Goal: Transaction & Acquisition: Purchase product/service

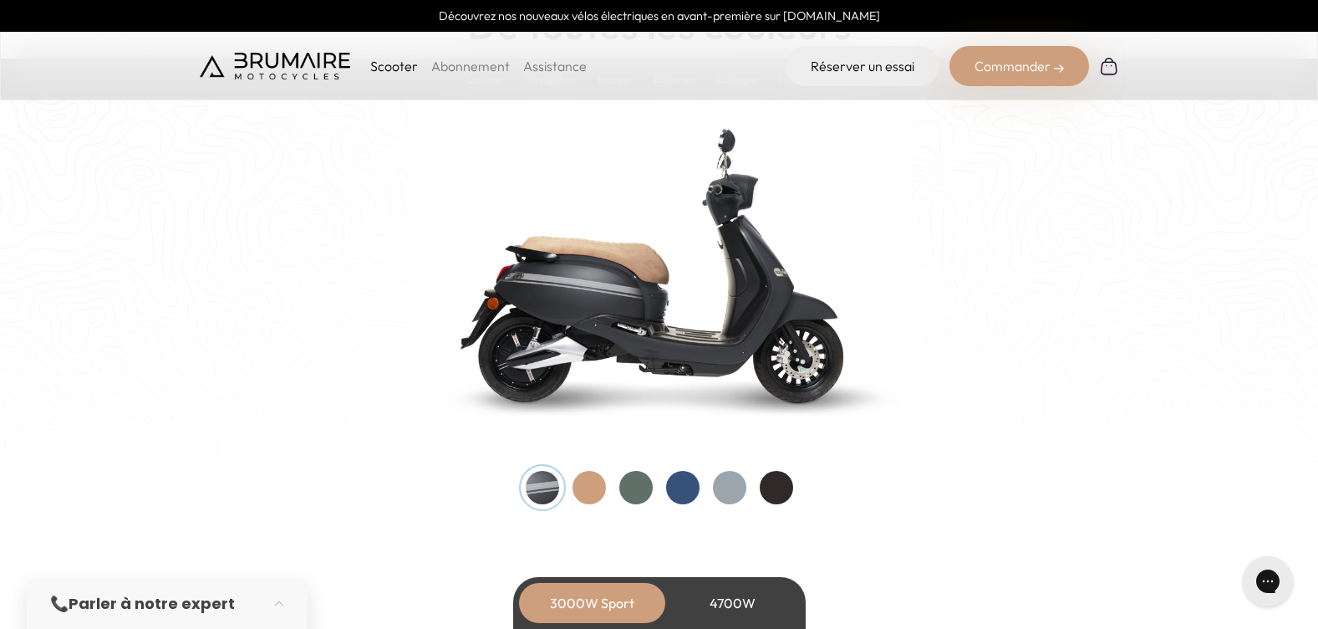
scroll to position [1756, 0]
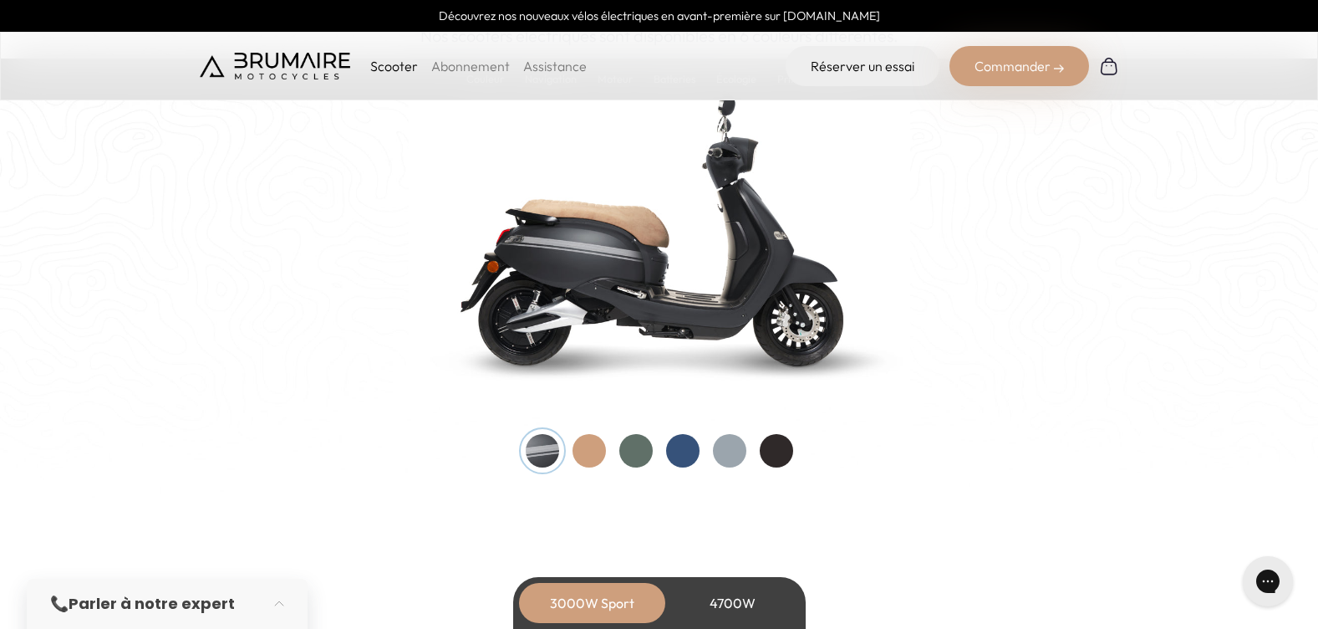
click at [634, 451] on div at bounding box center [636, 450] width 33 height 33
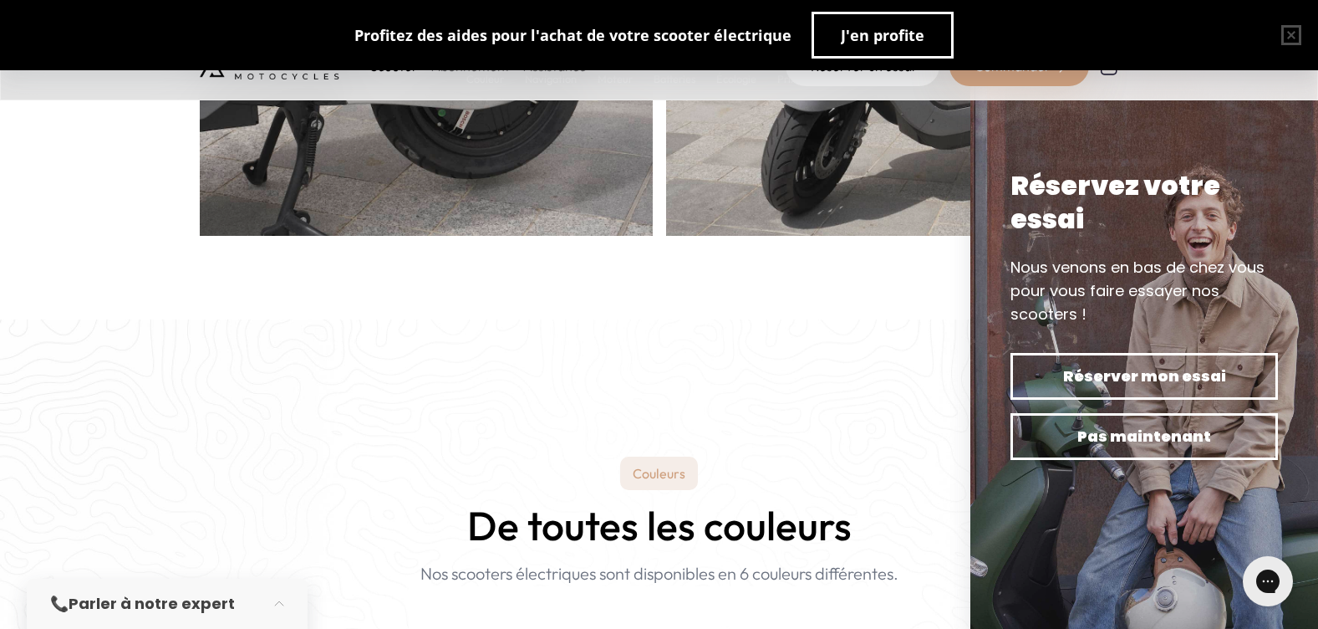
scroll to position [0, 0]
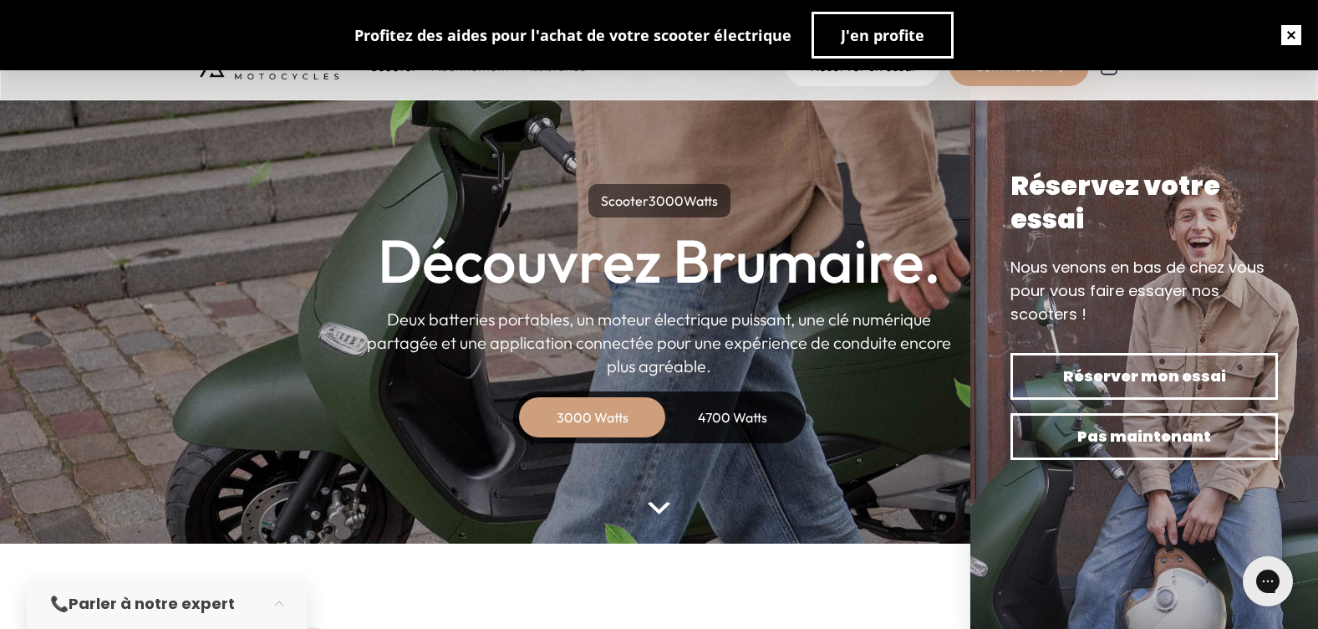
click at [1286, 37] on button "button" at bounding box center [1292, 35] width 54 height 54
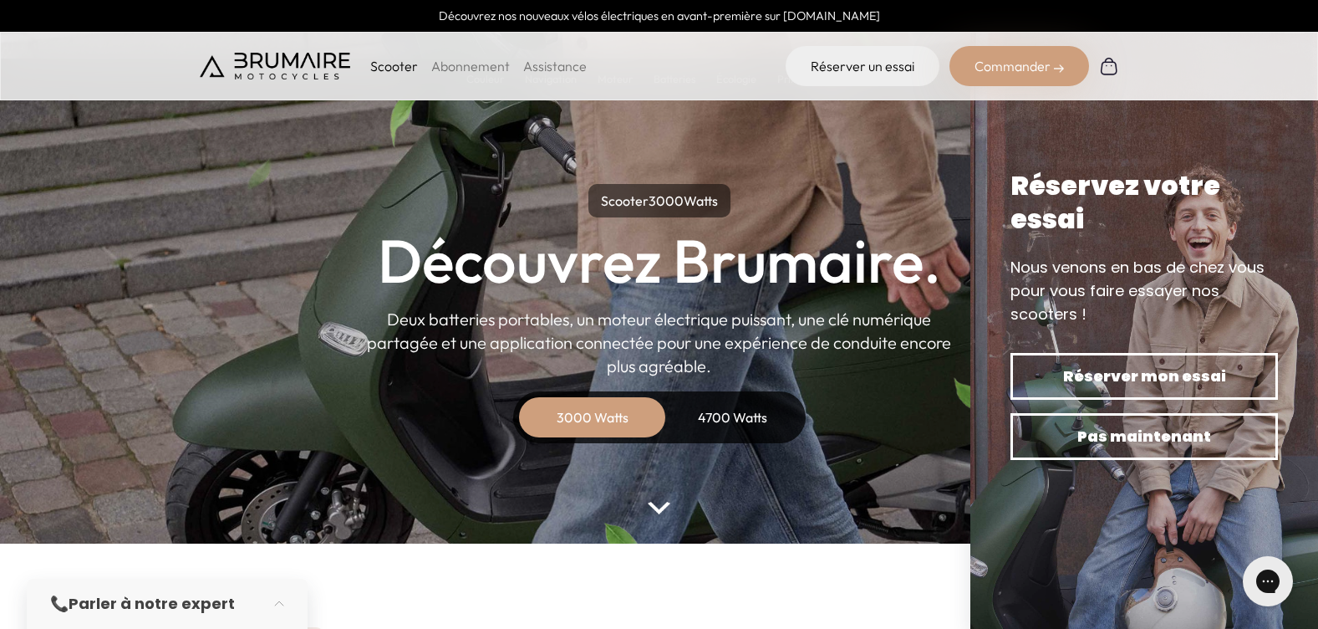
click at [379, 65] on p "Scooter" at bounding box center [394, 66] width 48 height 20
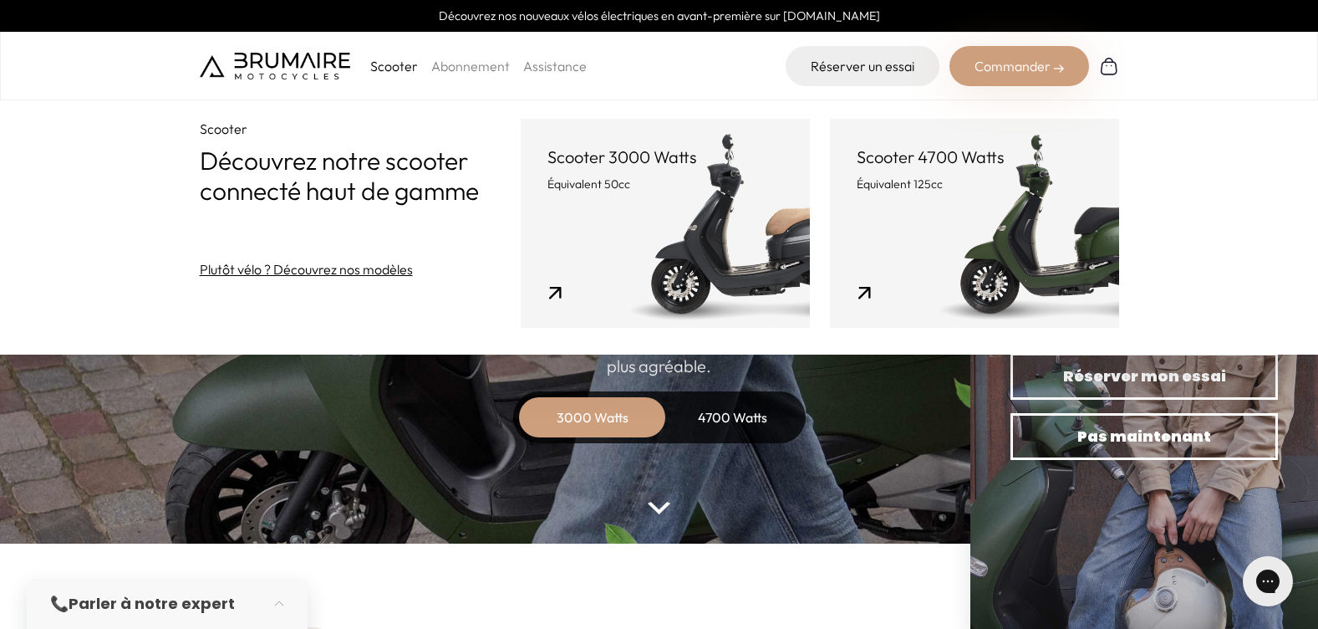
click at [643, 228] on link "Scooter 3000 Watts Équivalent 50cc" at bounding box center [665, 223] width 289 height 209
